Goal: Task Accomplishment & Management: Manage account settings

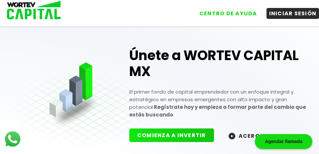
click at [293, 13] on button "INICIAR SESIÓN" at bounding box center [292, 13] width 53 height 11
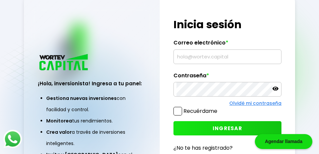
click at [226, 64] on input "text" at bounding box center [227, 57] width 102 height 14
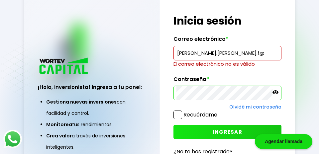
click at [231, 60] on input "[PERSON_NAME].[PERSON_NAME].f@" at bounding box center [227, 53] width 102 height 14
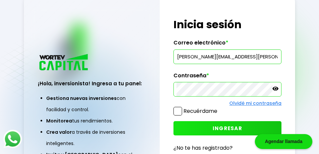
type input "[PERSON_NAME][EMAIL_ADDRESS][PERSON_NAME][DOMAIN_NAME]"
click at [229, 132] on span "INGRESAR" at bounding box center [227, 128] width 30 height 7
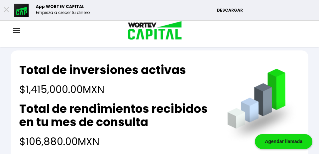
click at [20, 28] on img at bounding box center [16, 30] width 7 height 5
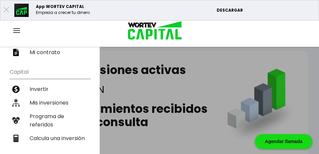
scroll to position [120, 0]
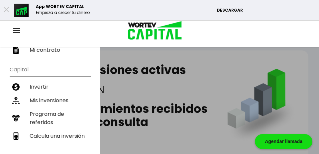
click at [61, 98] on li "Mis inversiones" at bounding box center [50, 101] width 81 height 14
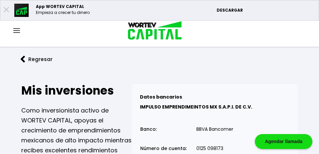
click at [20, 32] on div at bounding box center [16, 31] width 33 height 8
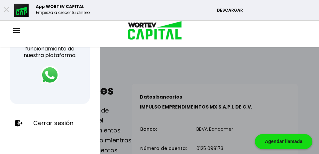
scroll to position [264, 0]
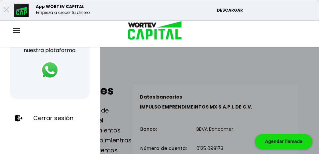
click at [57, 118] on p "Cerrar sesión" at bounding box center [53, 118] width 40 height 7
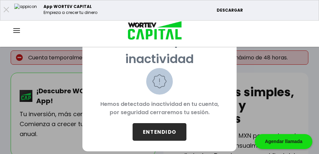
click at [167, 130] on button "ENTENDIDO" at bounding box center [159, 132] width 54 height 18
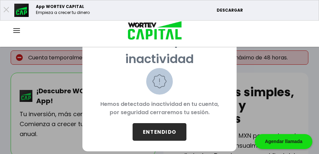
click at [165, 126] on button "ENTENDIDO" at bounding box center [159, 132] width 54 height 18
